Goal: Task Accomplishment & Management: Complete application form

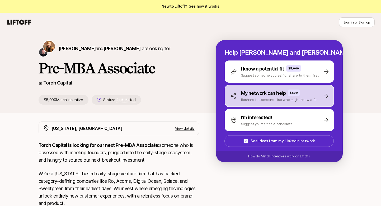
click at [268, 94] on p "My network can help" at bounding box center [263, 93] width 45 height 7
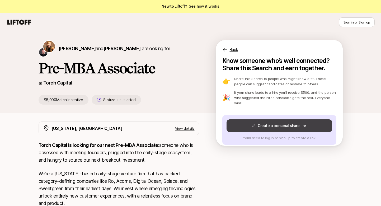
click at [261, 121] on button "Create a personal share link" at bounding box center [280, 125] width 106 height 13
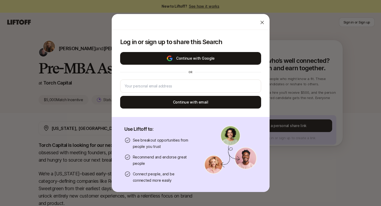
click at [191, 60] on button "Continue with Google" at bounding box center [190, 58] width 141 height 13
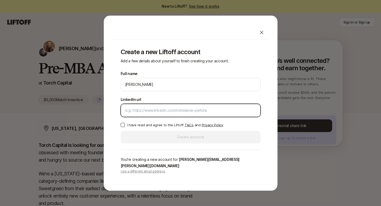
paste input "[URL][DOMAIN_NAME]"
type input "[URL][DOMAIN_NAME]"
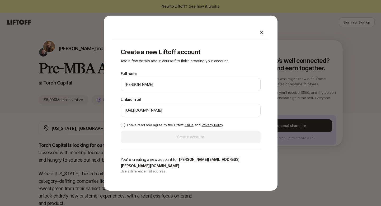
click at [123, 127] on button "I have read and agree to the Liftoff T&Cs and Privacy Policy" at bounding box center [123, 125] width 4 height 4
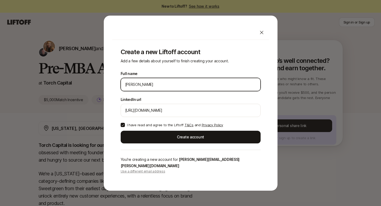
click at [131, 87] on input "[PERSON_NAME]" at bounding box center [190, 84] width 131 height 6
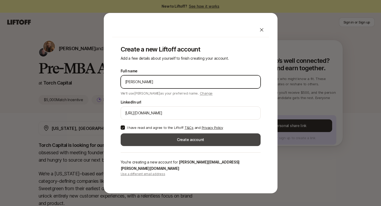
type input "[PERSON_NAME]"
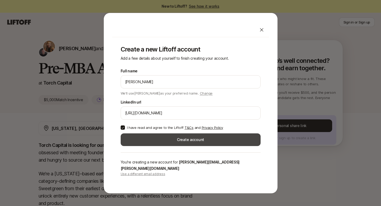
click at [169, 138] on button "Create account" at bounding box center [191, 139] width 140 height 13
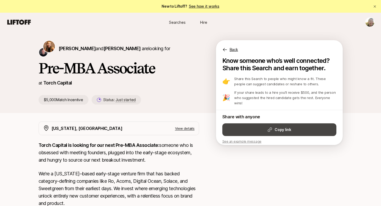
click at [277, 127] on strong "Copy link" at bounding box center [283, 130] width 16 height 6
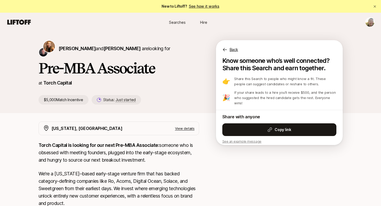
click at [231, 48] on p "Back" at bounding box center [234, 50] width 8 height 6
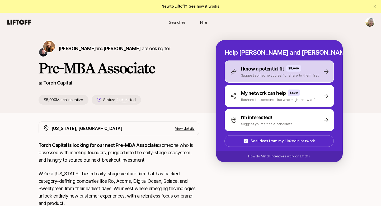
click at [268, 66] on p "I know a potential fit" at bounding box center [262, 68] width 43 height 7
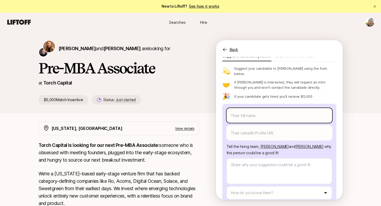
scroll to position [43, 0]
